Goal: Task Accomplishment & Management: Complete application form

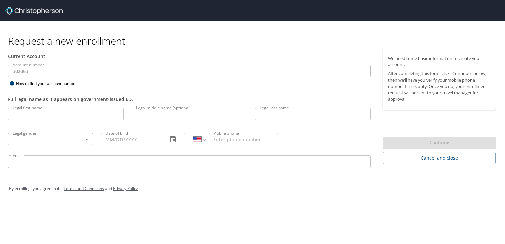
select select "US"
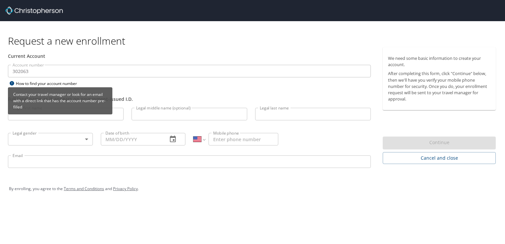
click at [63, 115] on div "Contact your travel manager or look for an email with a direct link that has th…" at bounding box center [60, 103] width 104 height 32
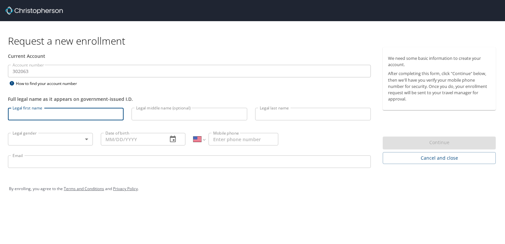
click at [79, 115] on input "Legal first name" at bounding box center [66, 114] width 116 height 13
type input "[PERSON_NAME]"
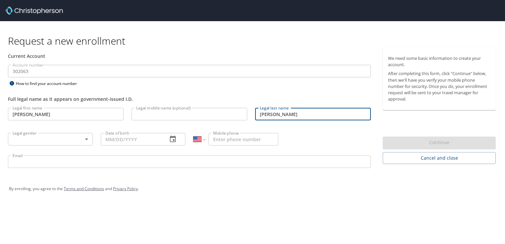
type input "[PERSON_NAME]"
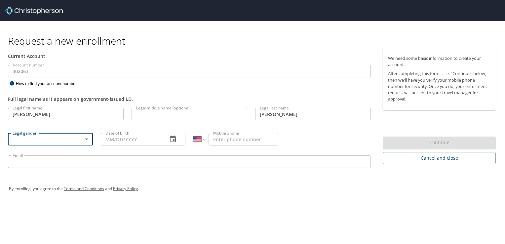
click at [83, 138] on body "Request a new enrollment Current Account Account number 302063 Account number H…" at bounding box center [252, 122] width 505 height 244
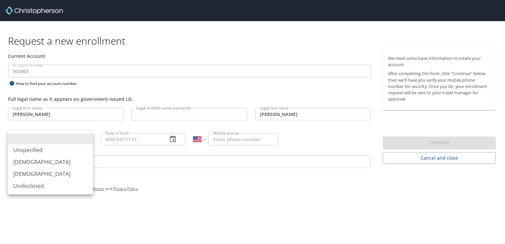
click at [38, 172] on li "[DEMOGRAPHIC_DATA]" at bounding box center [50, 174] width 85 height 12
type input "[DEMOGRAPHIC_DATA]"
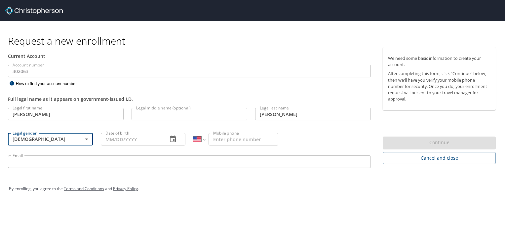
click at [115, 141] on input "Date of birth" at bounding box center [132, 139] width 62 height 13
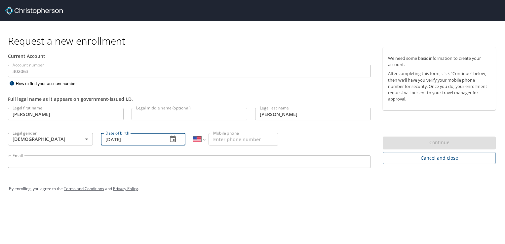
type input "[DATE]"
click at [217, 141] on input "Mobile phone" at bounding box center [243, 139] width 70 height 13
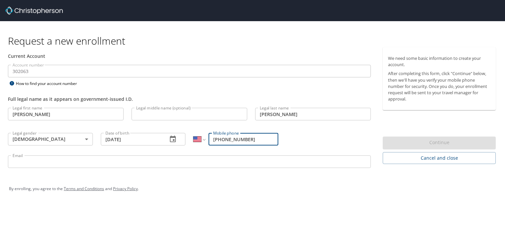
type input "[PHONE_NUMBER]"
click at [124, 166] on input "Email" at bounding box center [189, 161] width 363 height 13
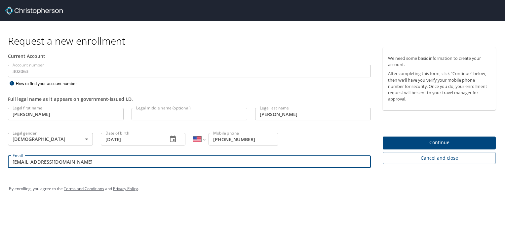
type input "[EMAIL_ADDRESS][DOMAIN_NAME]"
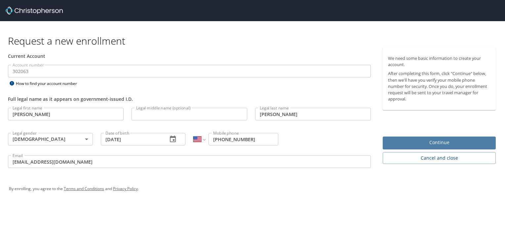
click at [416, 141] on span "Continue" at bounding box center [439, 142] width 102 height 8
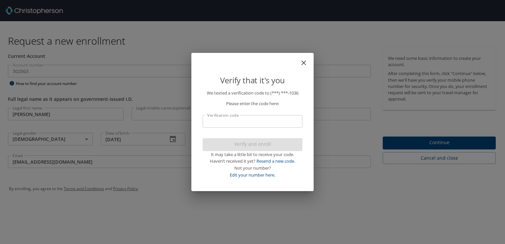
click at [253, 123] on input "Verification code" at bounding box center [252, 121] width 100 height 13
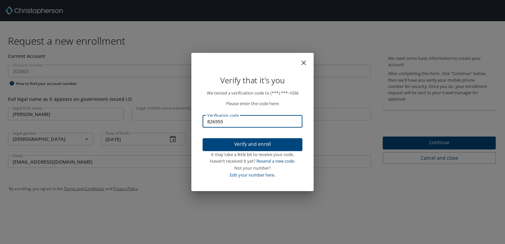
type input "826955"
click at [256, 143] on span "Verify and enroll" at bounding box center [252, 144] width 89 height 8
